Goal: Find specific page/section: Find specific page/section

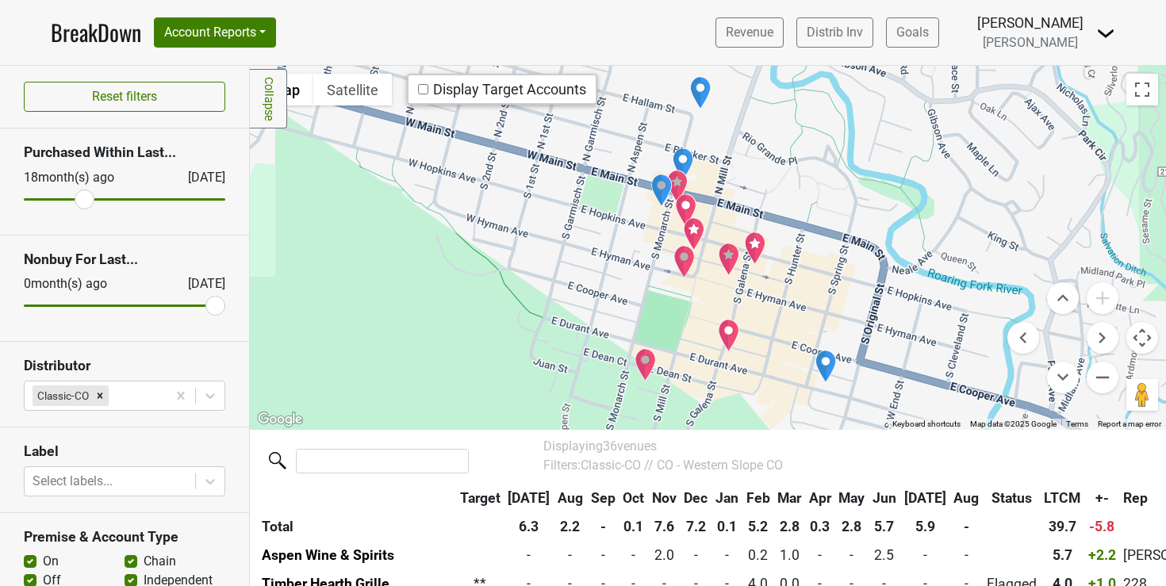
scroll to position [414, 0]
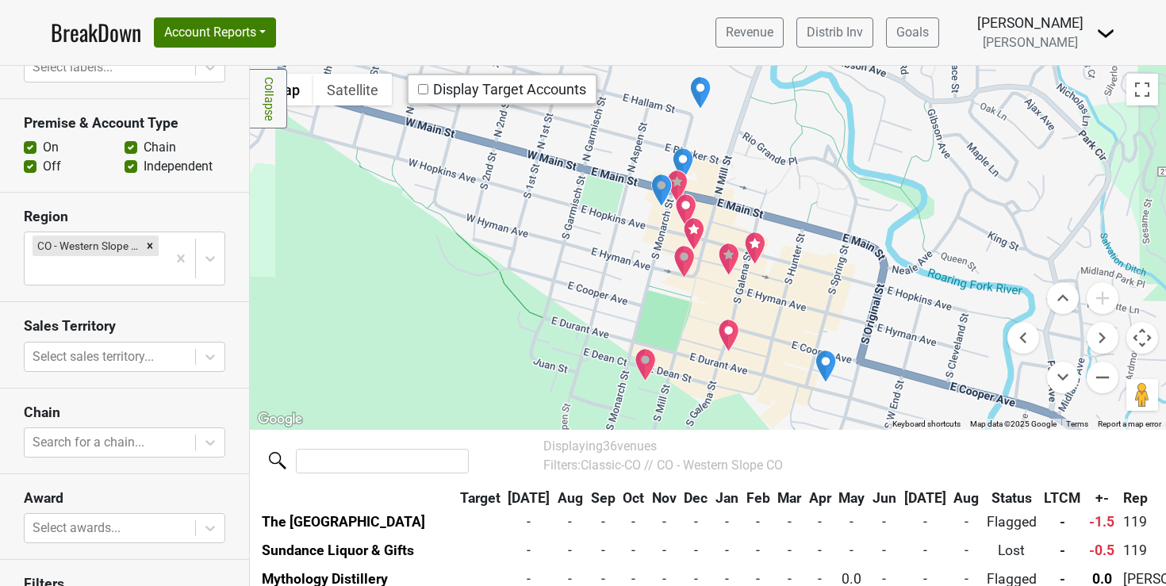
click at [678, 199] on img "Steakhouse No. 316" at bounding box center [686, 210] width 22 height 33
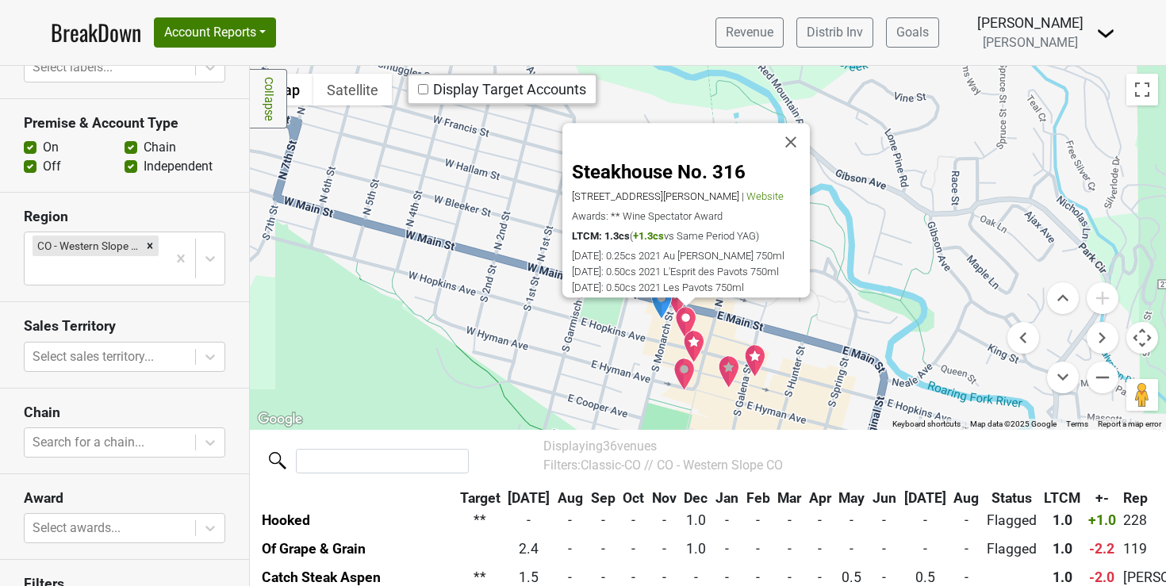
scroll to position [375, 0]
click at [686, 338] on img "Cache Cache Bistro" at bounding box center [694, 346] width 22 height 33
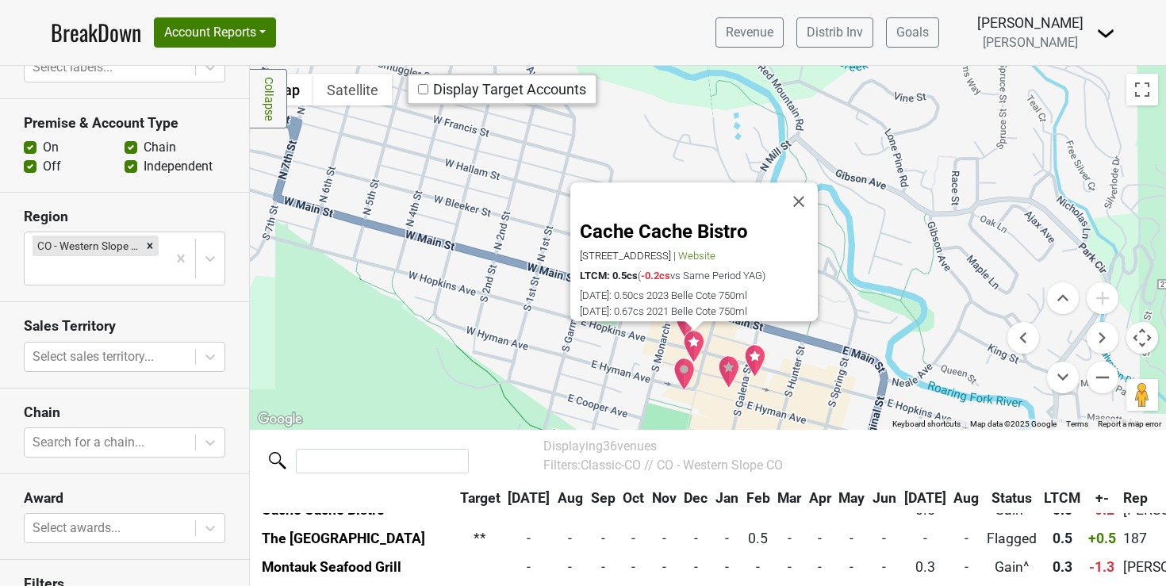
scroll to position [689, 0]
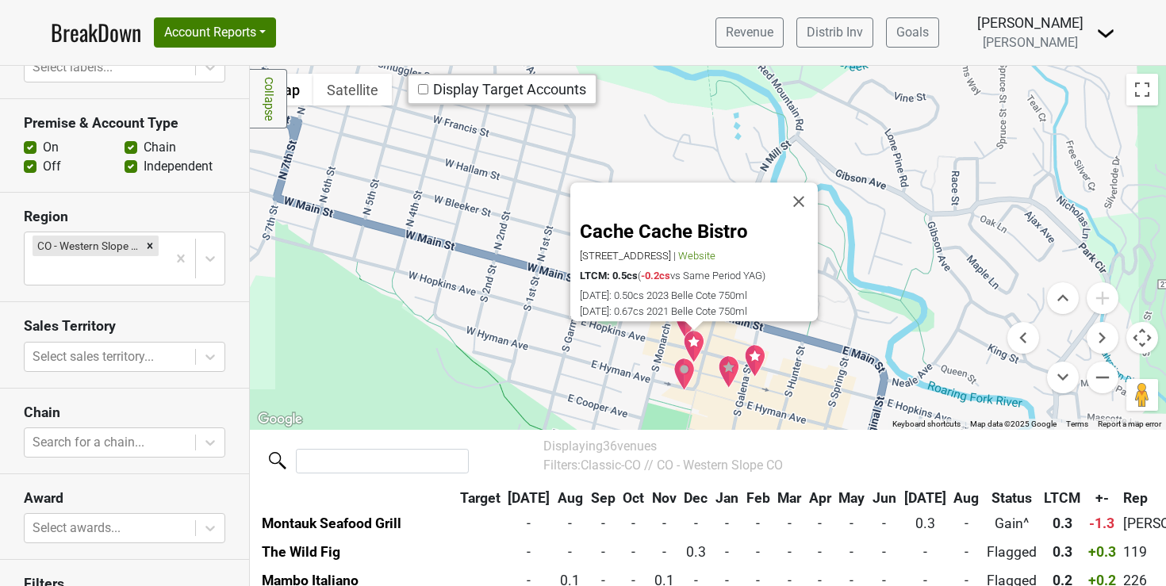
click at [759, 361] on img "Catch Steak Aspen" at bounding box center [755, 360] width 22 height 33
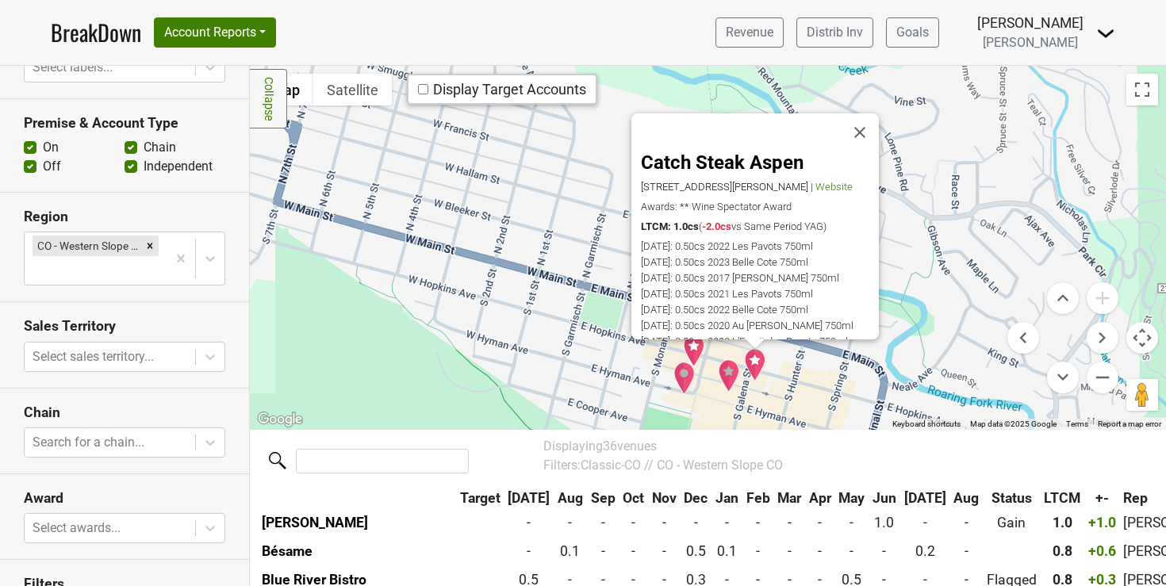
scroll to position [489, 0]
click at [721, 371] on img "Ellina" at bounding box center [729, 375] width 22 height 33
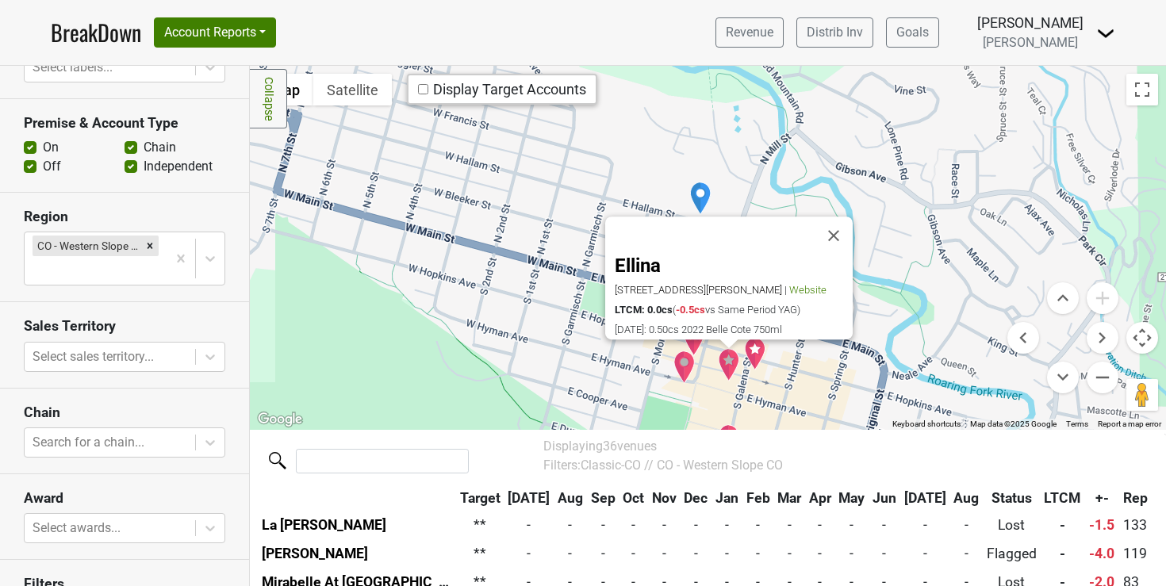
scroll to position [860, 0]
click at [682, 372] on img "The Wild Fig" at bounding box center [685, 367] width 22 height 33
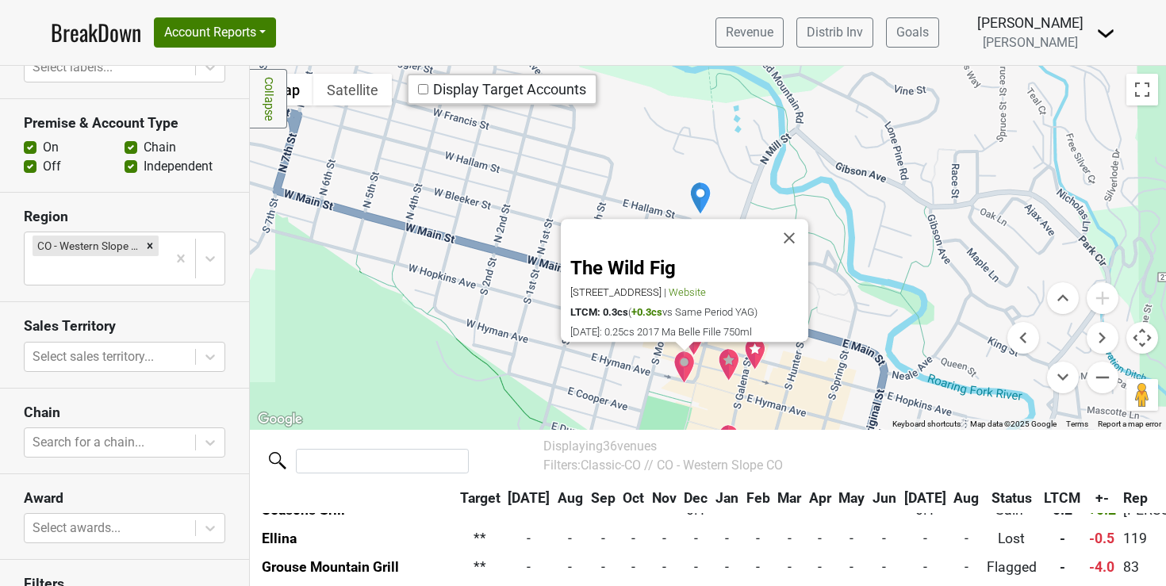
scroll to position [774, 0]
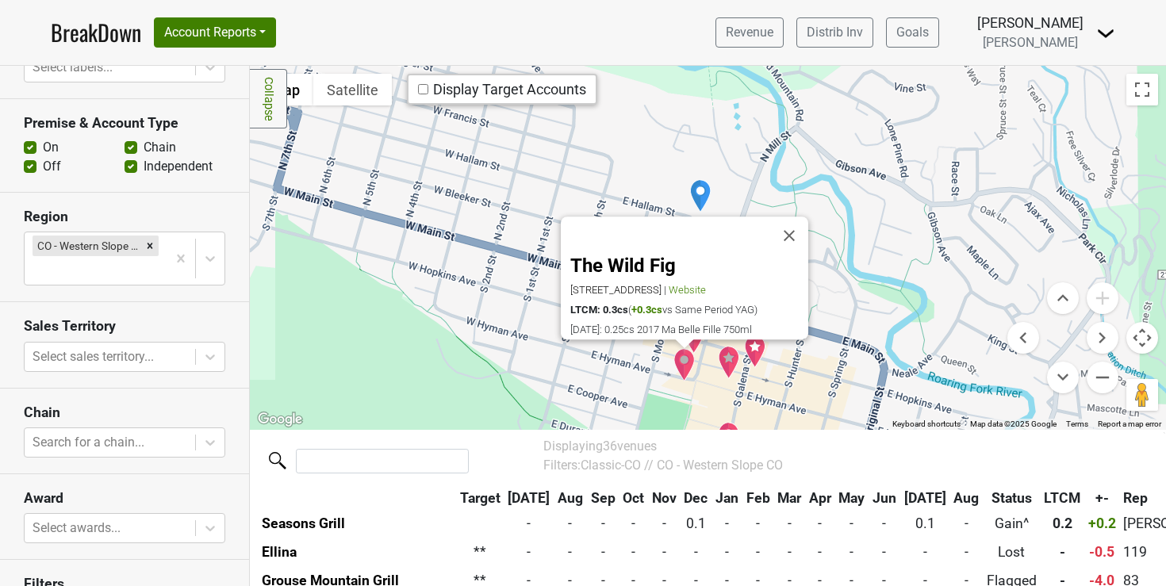
click at [723, 372] on img "Ellina" at bounding box center [729, 362] width 22 height 33
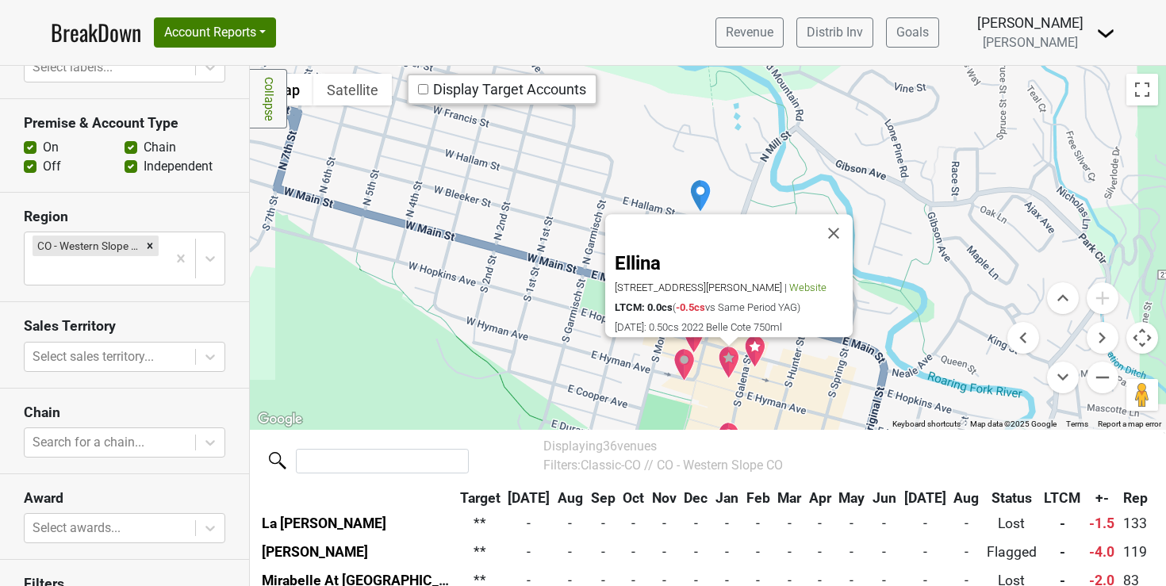
scroll to position [860, 0]
click at [836, 224] on button "Close" at bounding box center [834, 234] width 38 height 38
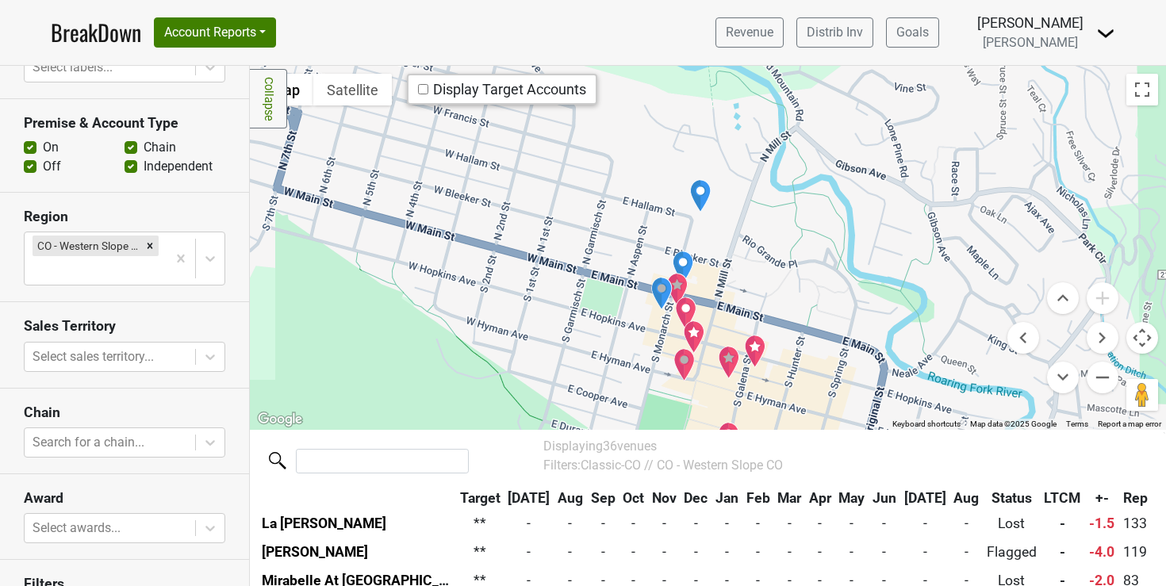
click at [674, 281] on img "Matsuhisa Aspen" at bounding box center [678, 289] width 22 height 33
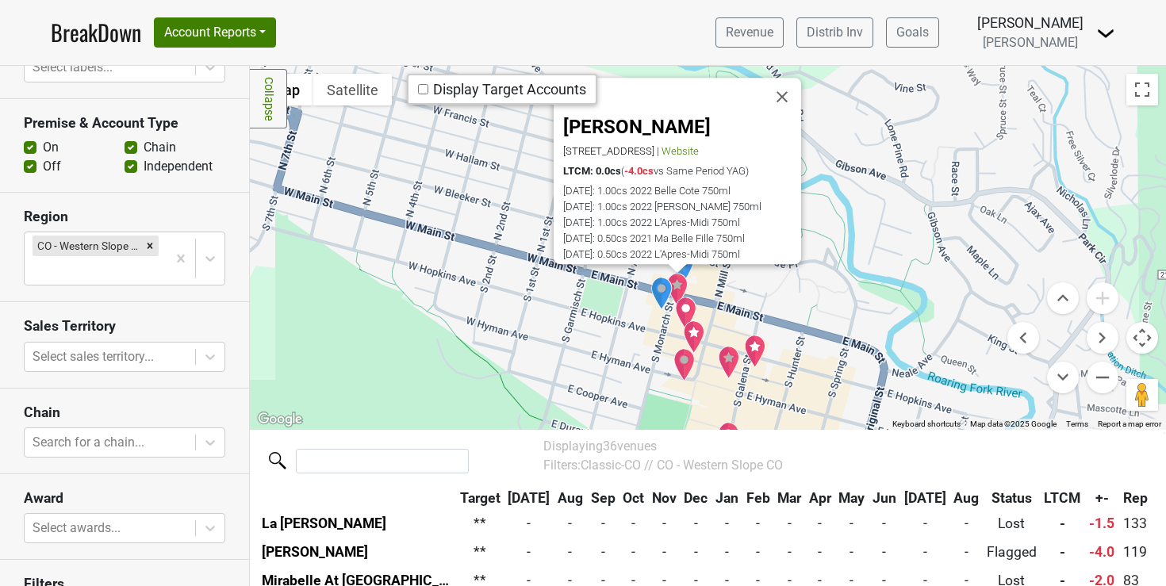
scroll to position [946, 0]
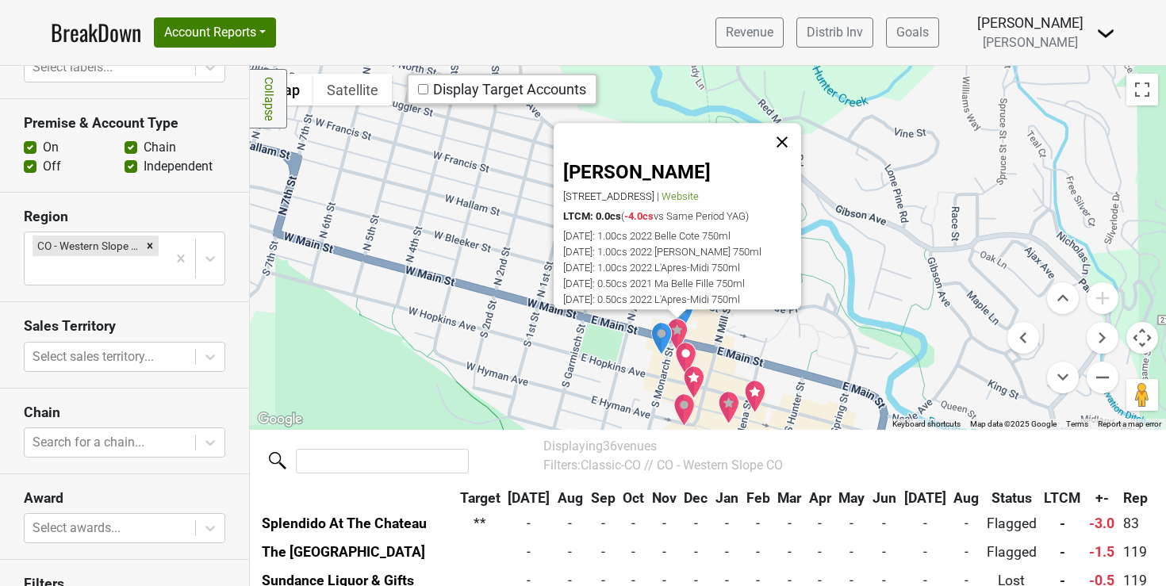
click at [786, 129] on button "Close" at bounding box center [782, 143] width 38 height 38
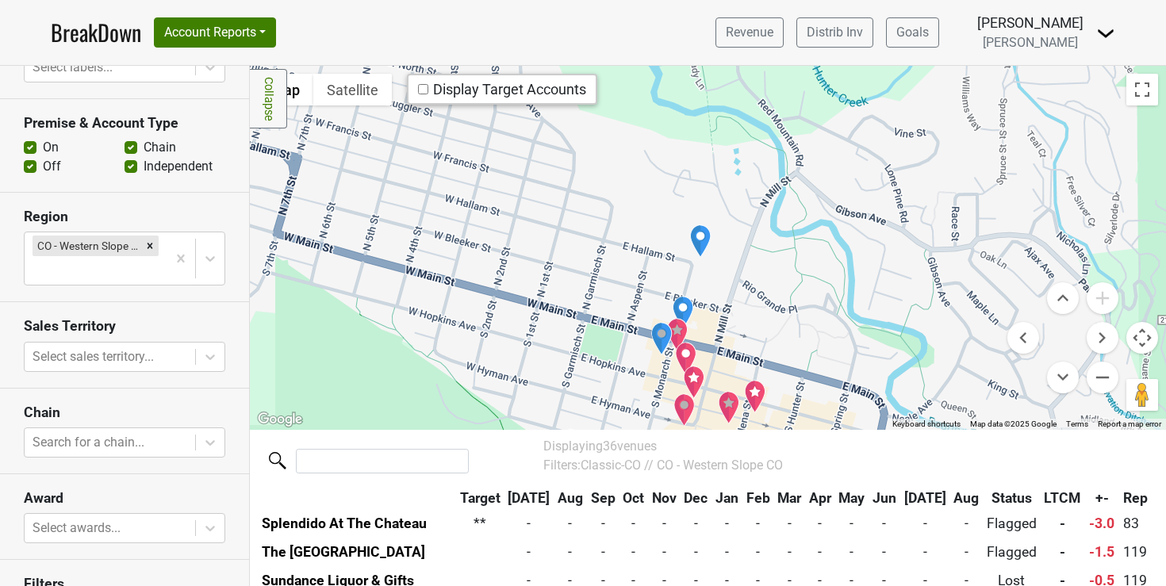
click at [678, 355] on img "Steakhouse No. 316" at bounding box center [686, 358] width 22 height 33
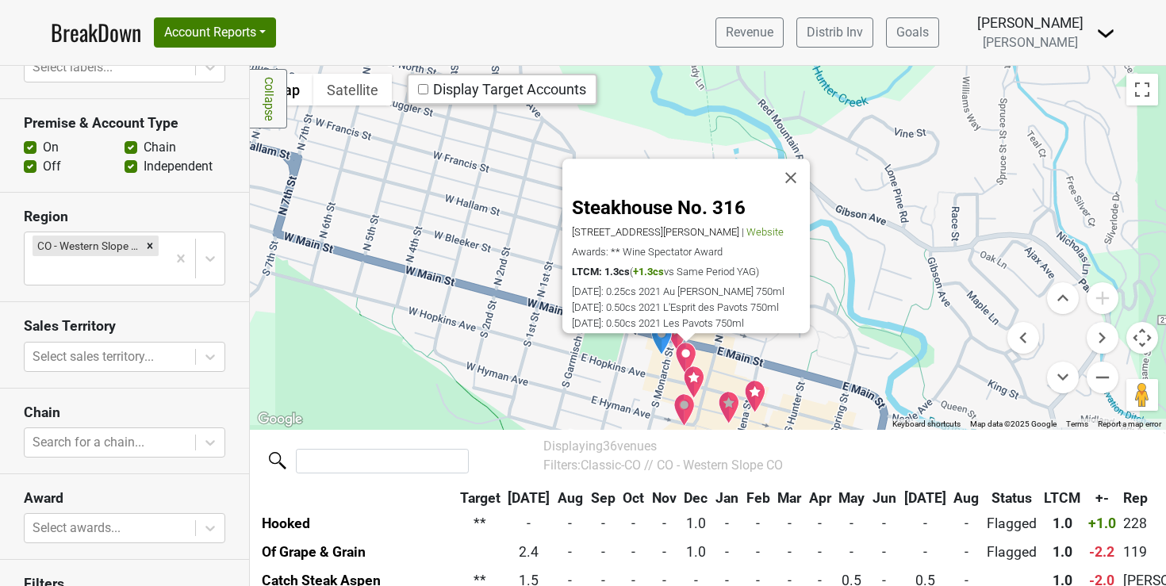
click at [685, 381] on img "Cache Cache Bistro" at bounding box center [694, 382] width 22 height 33
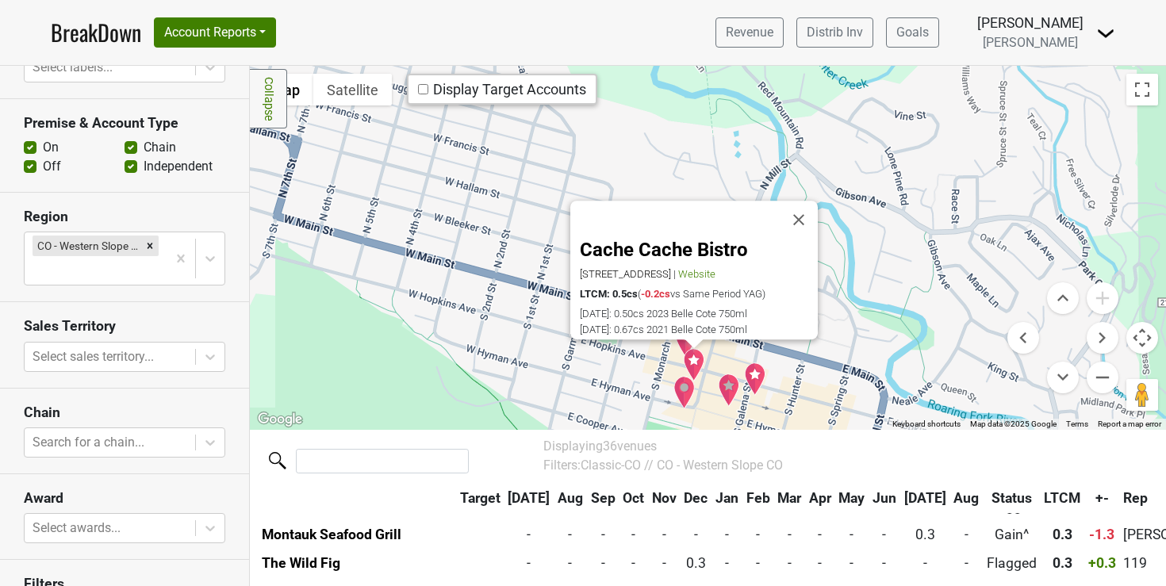
scroll to position [689, 0]
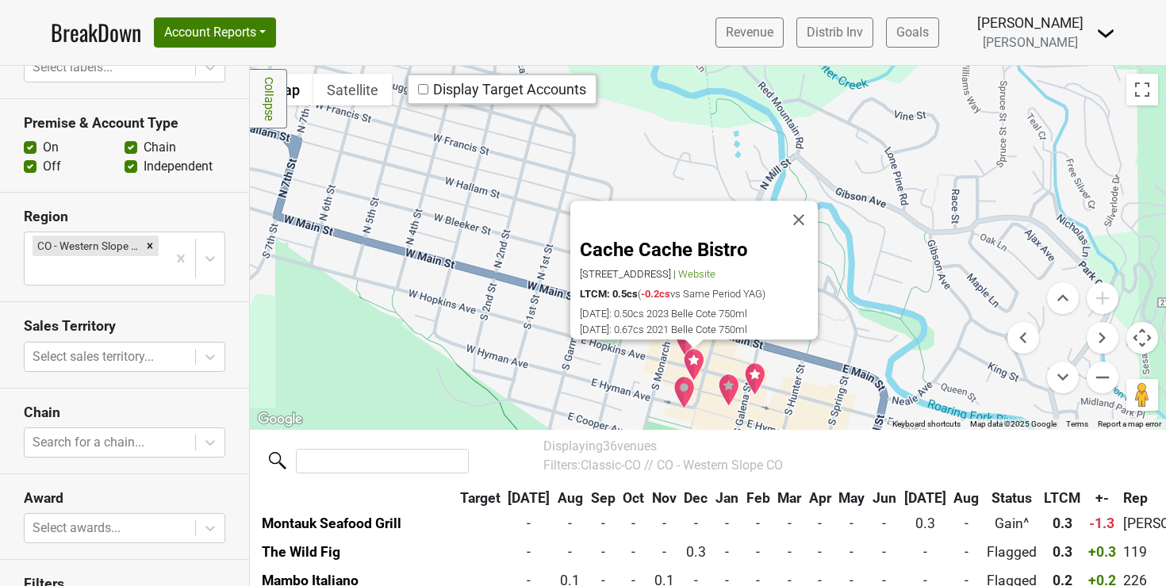
click at [678, 415] on div "Cache Cache Bistro [STREET_ADDRESS] | Website LTCM: 0.5cs ( -0.2cs vs Same Peri…" at bounding box center [708, 247] width 917 height 363
click at [686, 398] on img "The Wild Fig" at bounding box center [685, 392] width 22 height 33
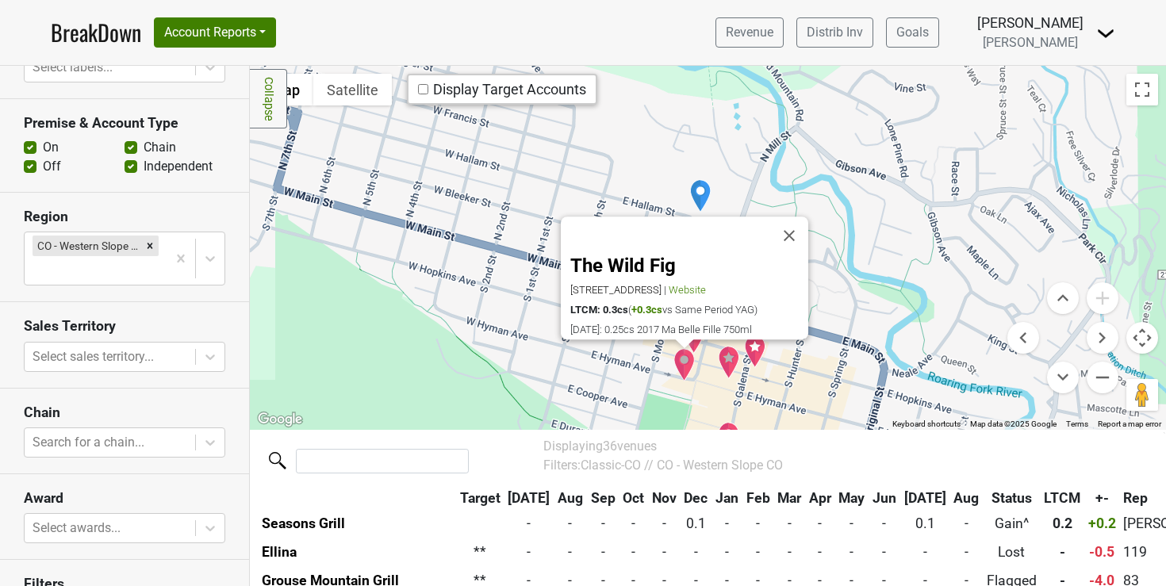
click at [727, 356] on img "Ellina" at bounding box center [729, 362] width 22 height 33
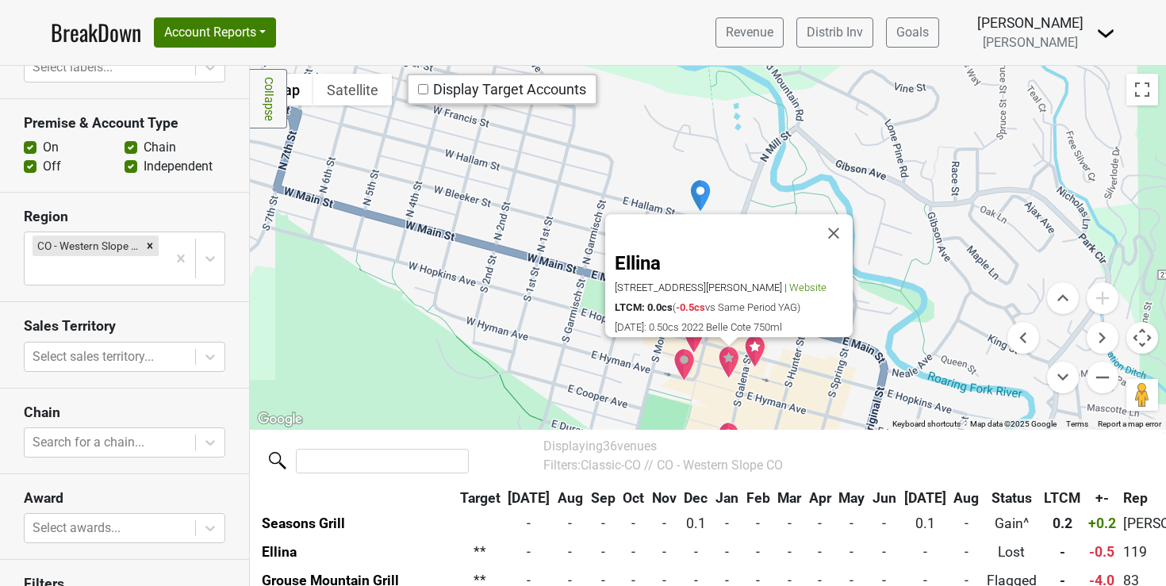
scroll to position [860, 0]
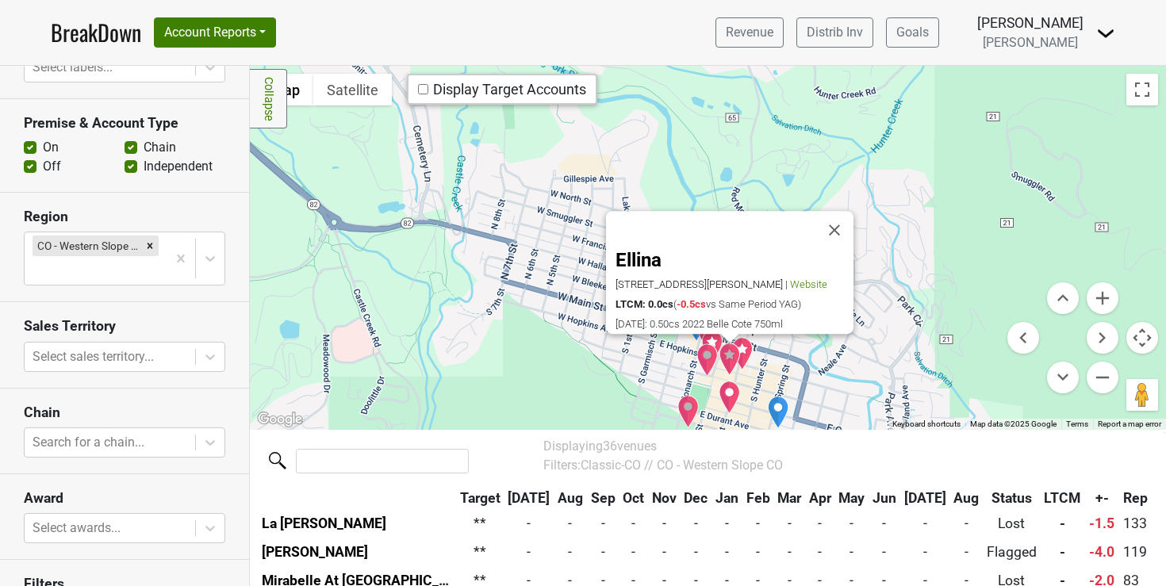
click at [724, 401] on img "Yuki" at bounding box center [730, 397] width 22 height 33
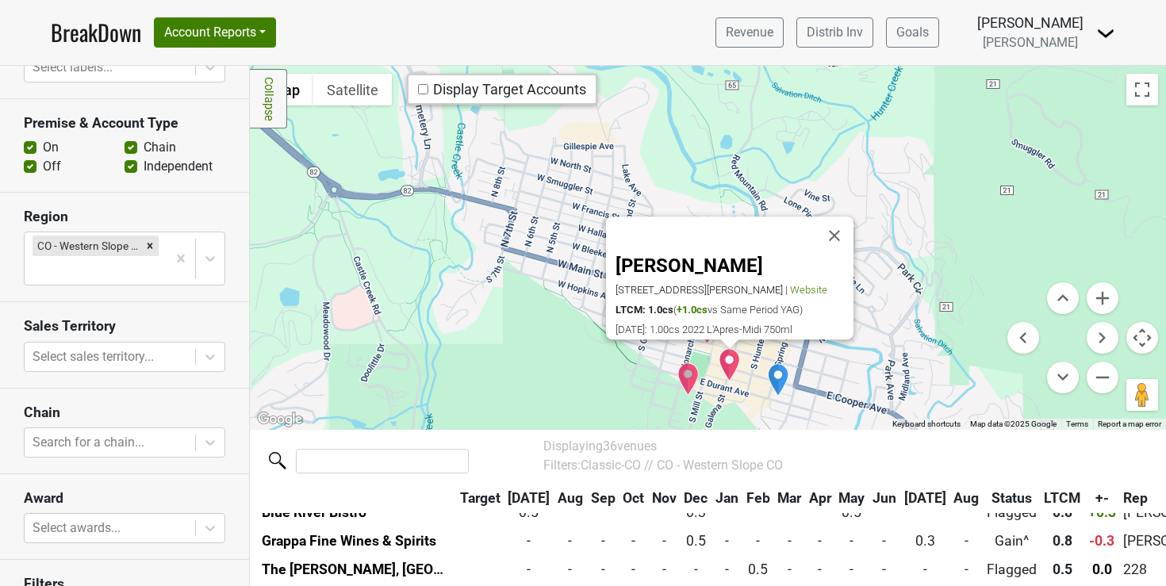
scroll to position [546, 0]
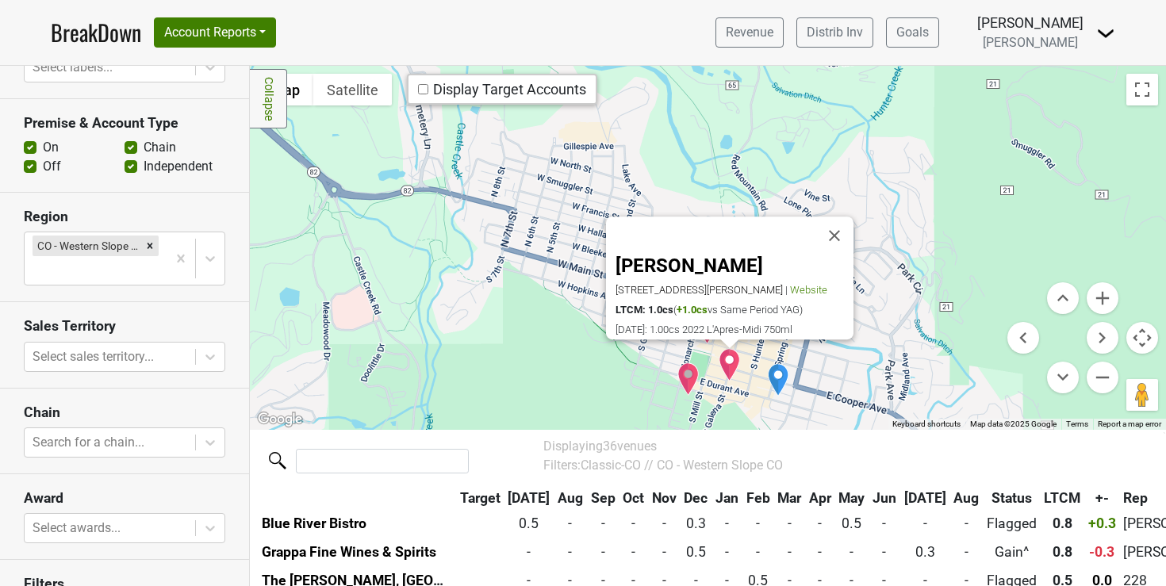
click at [773, 382] on img "Aspen Grog Shop" at bounding box center [778, 379] width 22 height 33
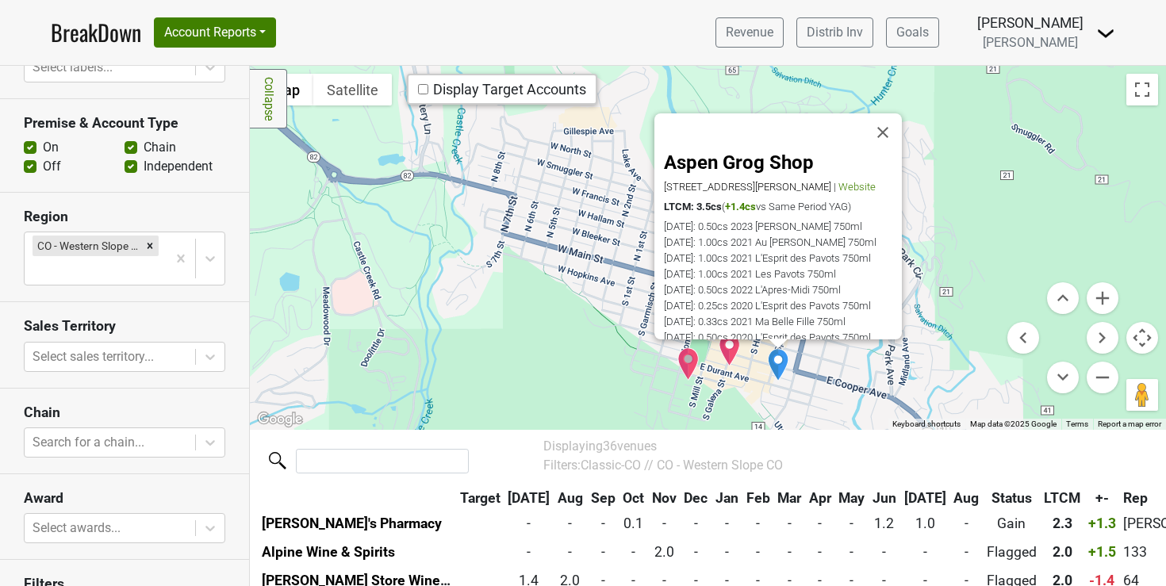
click at [682, 369] on img "The St. Regis Aspen Resort" at bounding box center [689, 364] width 22 height 33
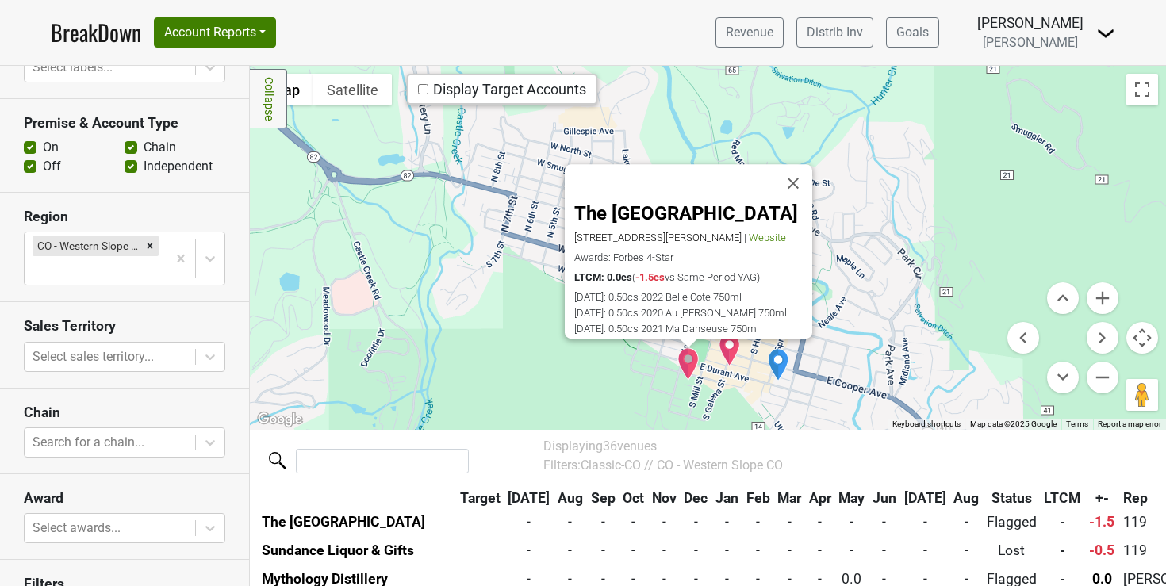
scroll to position [989, 0]
click at [726, 356] on img "Yuki" at bounding box center [730, 349] width 22 height 33
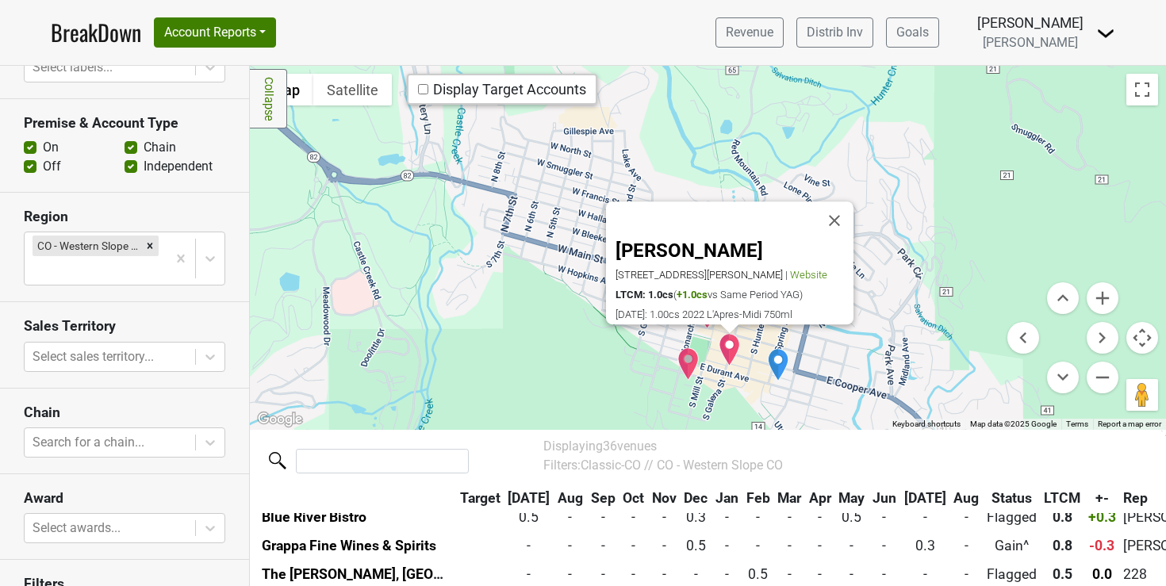
scroll to position [546, 0]
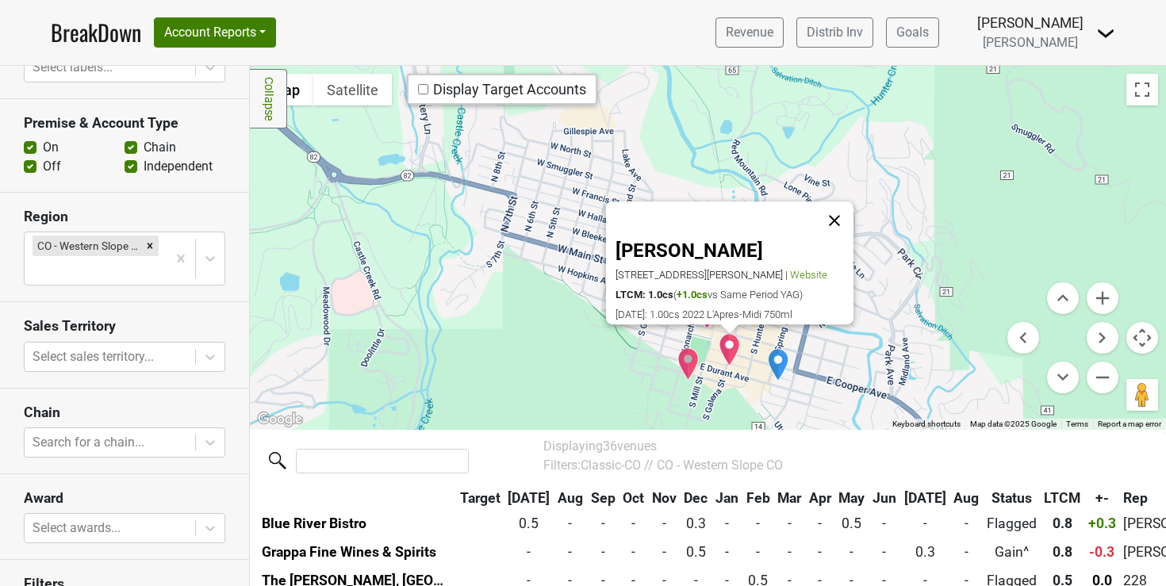
click at [830, 207] on button "Close" at bounding box center [835, 221] width 38 height 38
